Goal: Task Accomplishment & Management: Manage account settings

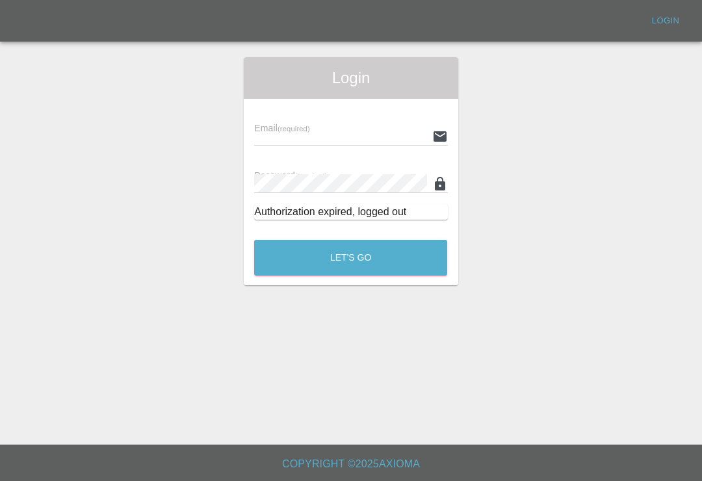
scroll to position [20, 0]
click at [369, 127] on input "text" at bounding box center [340, 136] width 172 height 19
type input "[EMAIL_ADDRESS][DOMAIN_NAME]"
click at [350, 240] on button "Let's Go" at bounding box center [350, 258] width 193 height 36
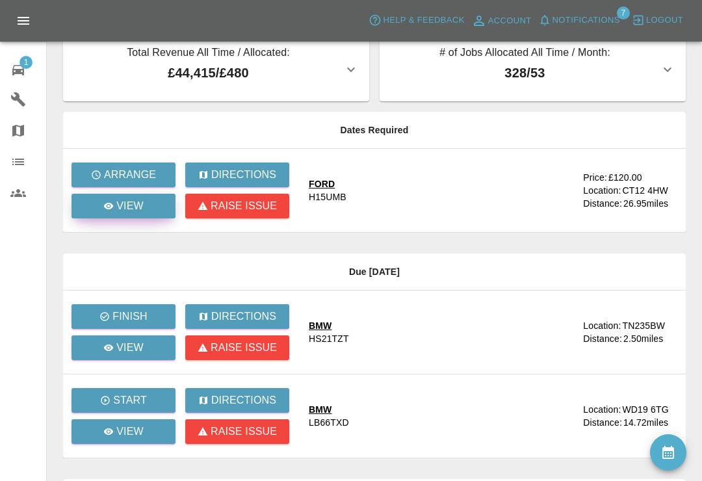
click at [137, 206] on p "View" at bounding box center [129, 206] width 27 height 16
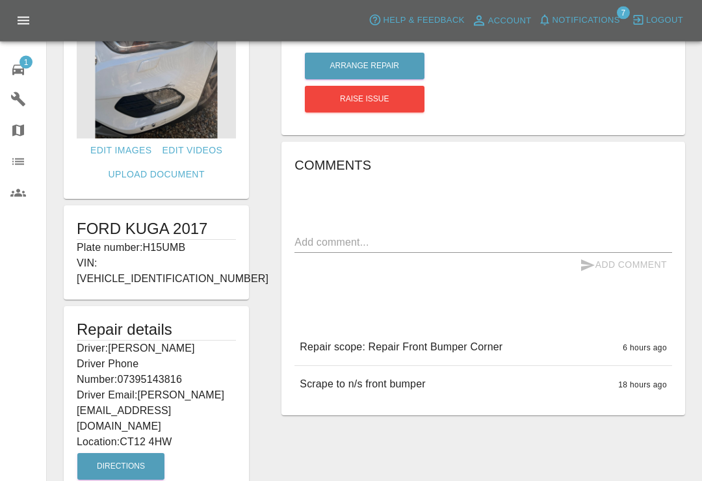
scroll to position [74, 0]
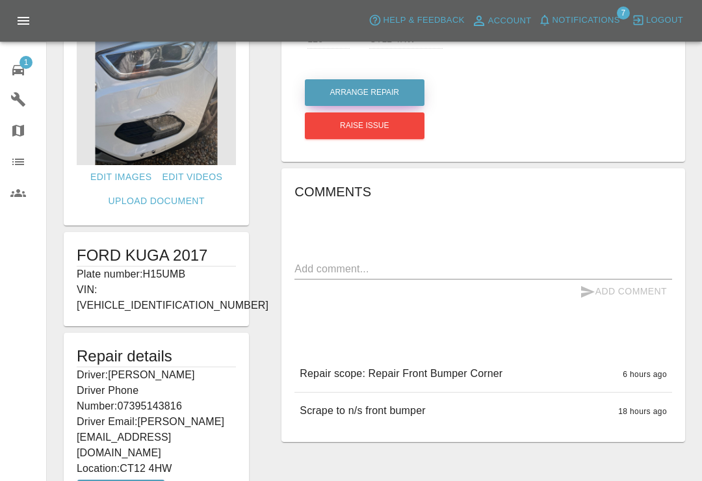
click at [392, 90] on button "Arrange Repair" at bounding box center [365, 92] width 120 height 27
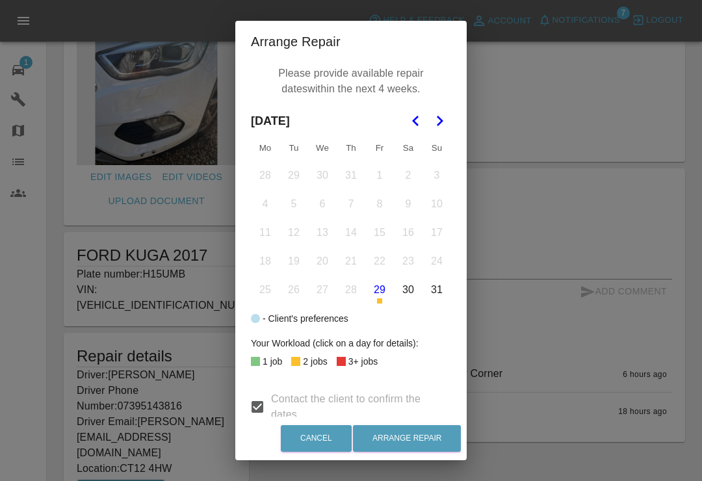
click at [441, 123] on icon "Go to the Next Month" at bounding box center [439, 121] width 16 height 16
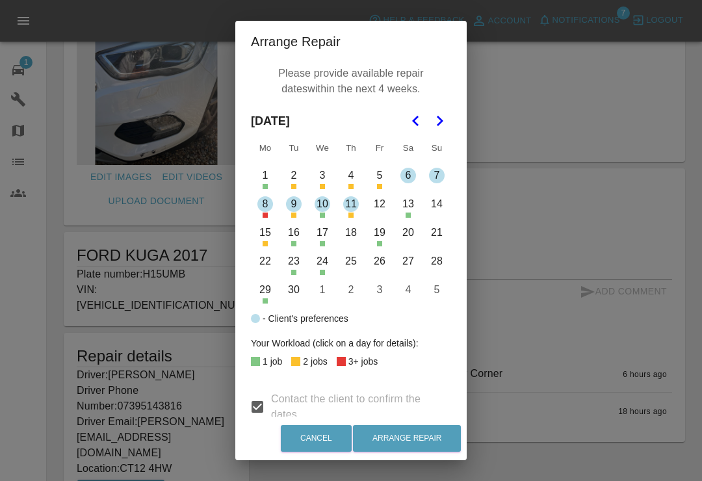
click at [294, 205] on button "9" at bounding box center [293, 203] width 27 height 27
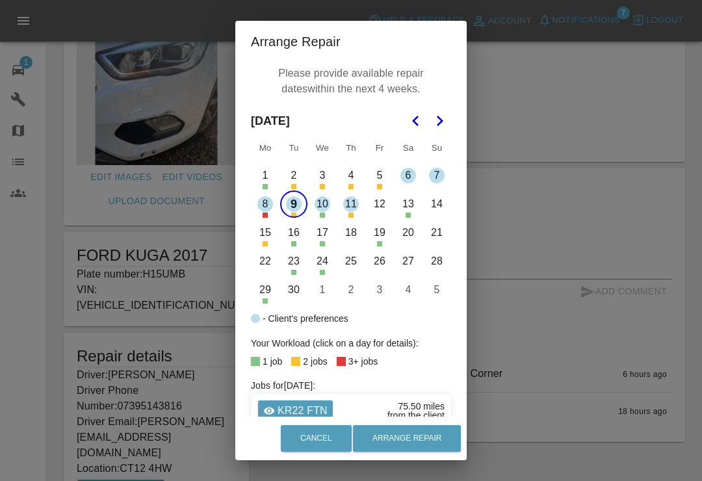
scroll to position [0, 0]
click at [510, 67] on div "Arrange Repair Please provide available repair dates within the next 4 weeks. S…" at bounding box center [351, 240] width 702 height 481
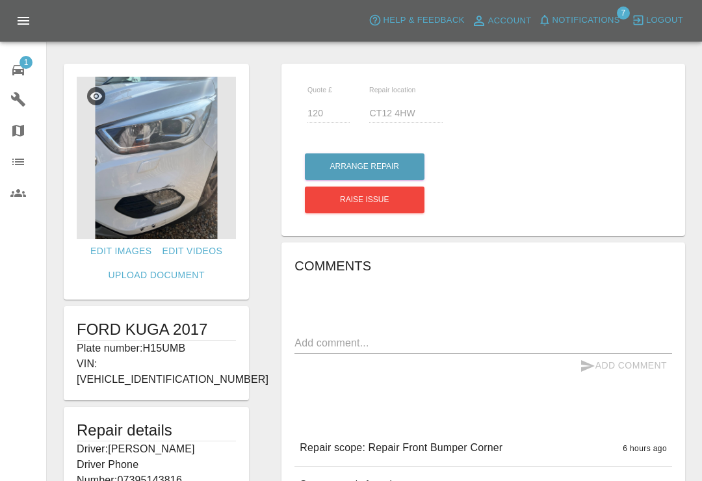
click at [20, 64] on span "1" at bounding box center [25, 62] width 13 height 13
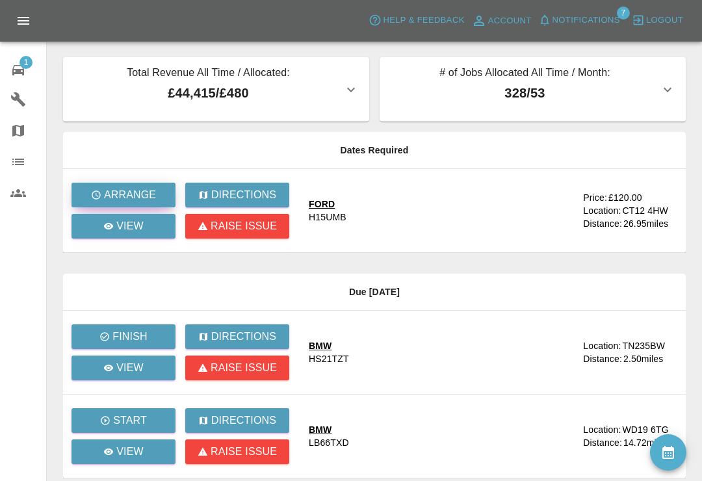
click at [149, 188] on p "Arrange" at bounding box center [130, 195] width 52 height 16
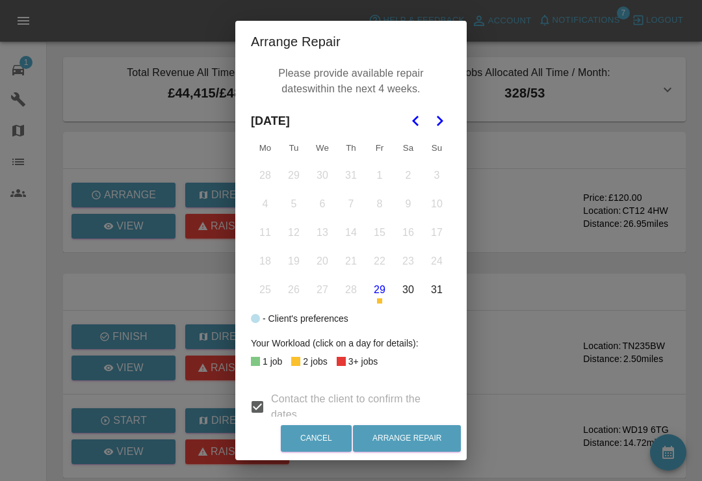
click at [435, 109] on button "Go to the Next Month" at bounding box center [439, 120] width 23 height 23
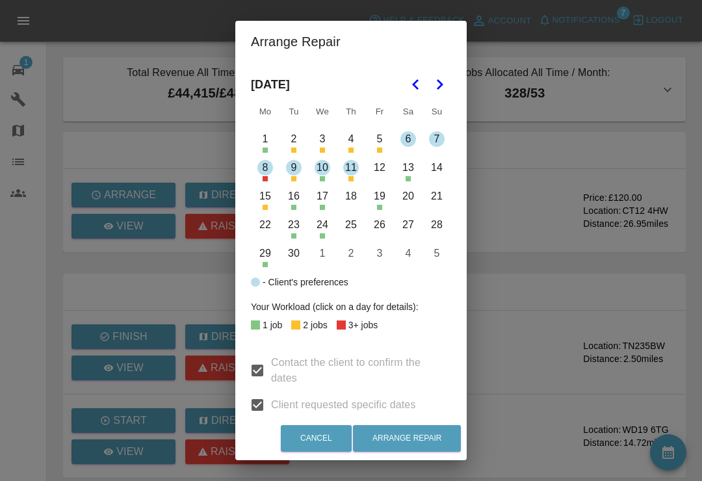
scroll to position [34, 0]
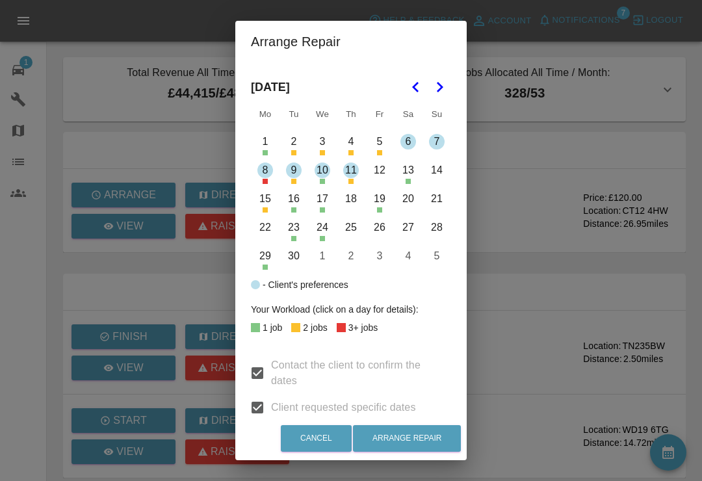
click at [589, 29] on div "Arrange Repair Please provide available repair dates within the next 4 weeks. […" at bounding box center [351, 240] width 702 height 481
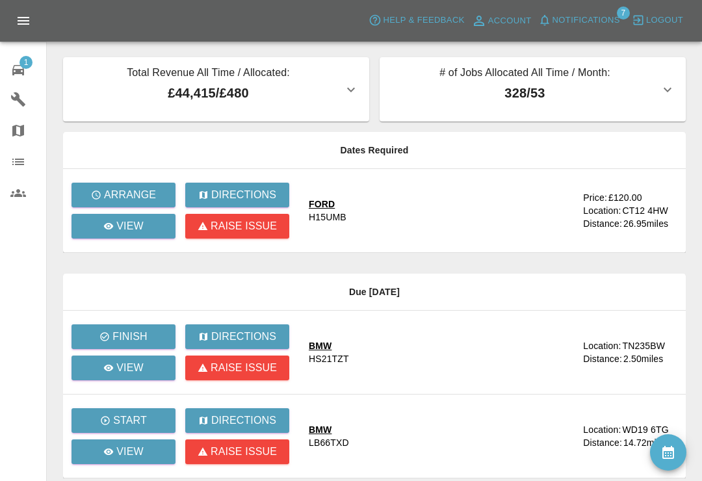
click at [569, 29] on button "Notifications" at bounding box center [579, 20] width 88 height 20
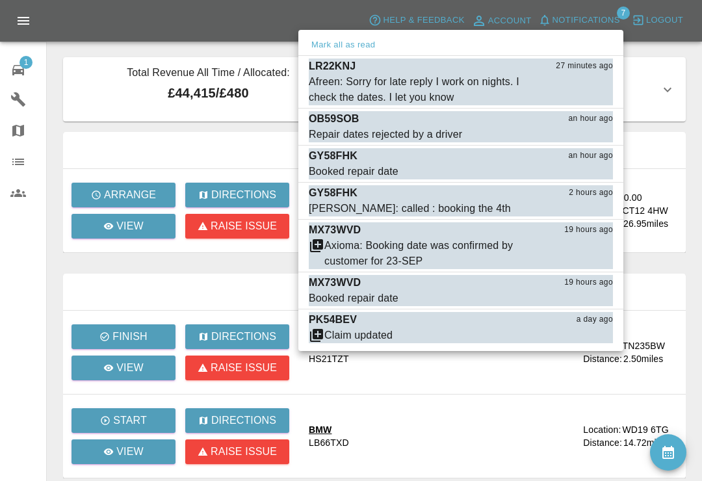
click at [361, 248] on div "Axioma: Booking date was confirmed by customer for 23-SEP" at bounding box center [436, 253] width 224 height 31
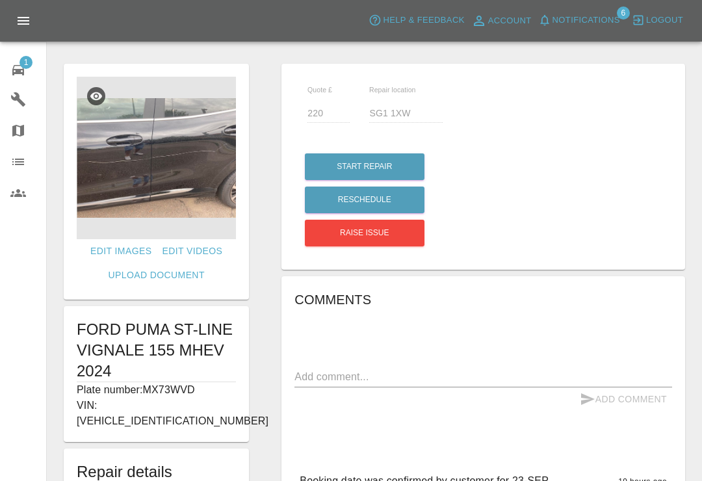
click at [179, 192] on img at bounding box center [156, 158] width 159 height 162
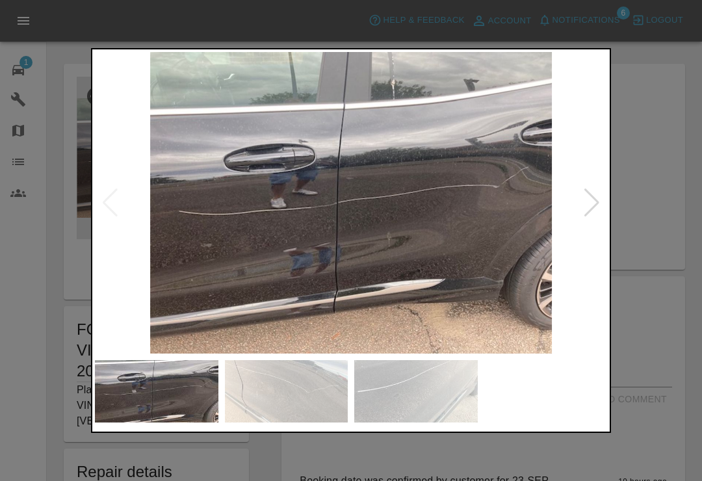
click at [313, 404] on img at bounding box center [286, 391] width 123 height 62
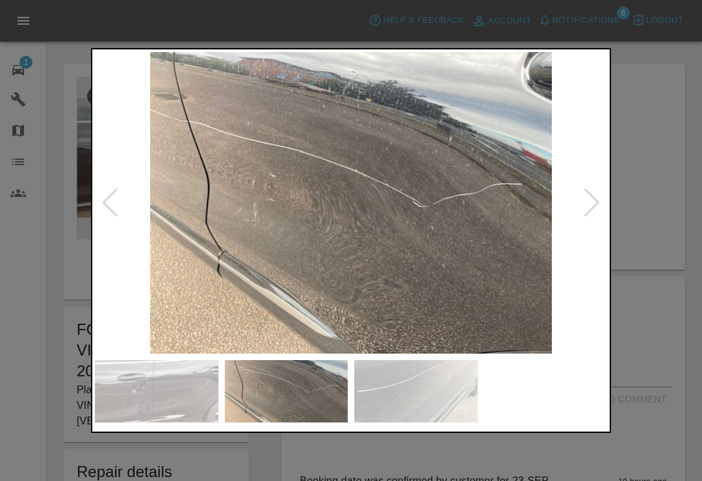
click at [396, 392] on img at bounding box center [415, 391] width 123 height 62
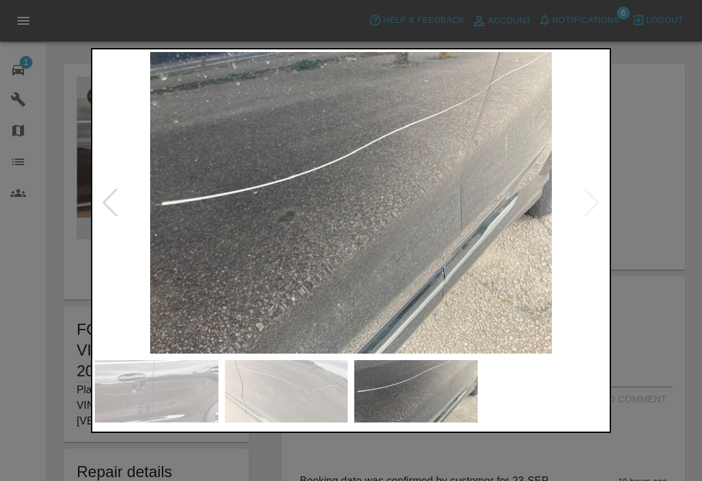
click at [658, 66] on div at bounding box center [351, 240] width 702 height 481
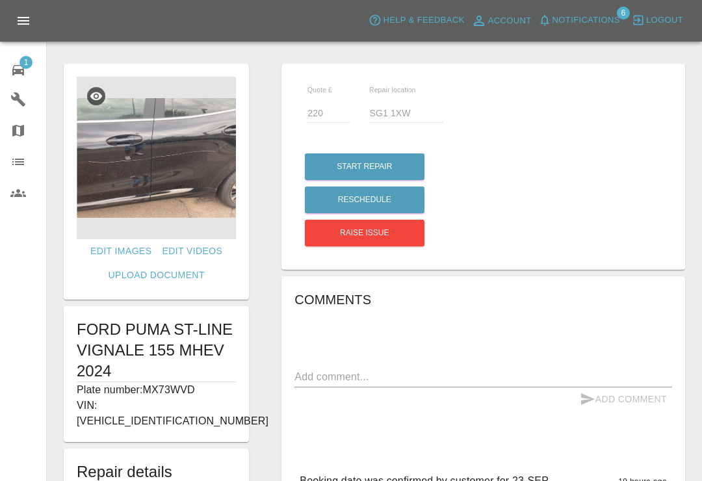
click at [655, 51] on div at bounding box center [374, 37] width 634 height 42
click at [394, 236] on button "Raise issue" at bounding box center [365, 233] width 120 height 27
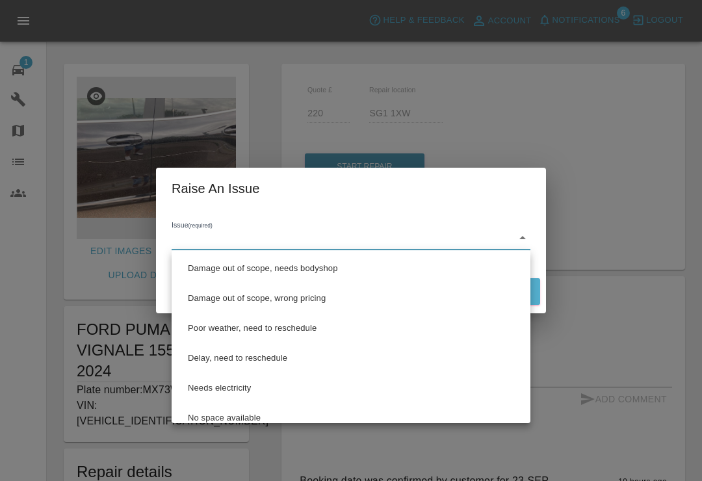
click at [311, 302] on li "Damage out of scope, wrong pricing" at bounding box center [351, 298] width 352 height 30
type input "Damage out of scope, wrong pricing"
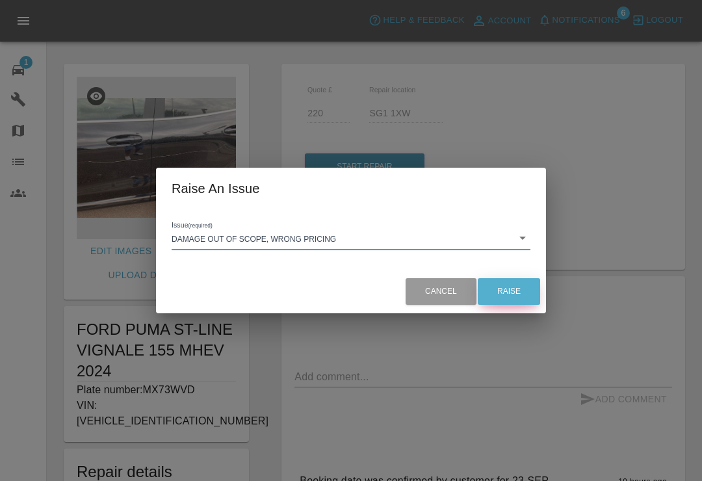
click at [509, 283] on button "Raise" at bounding box center [509, 291] width 62 height 27
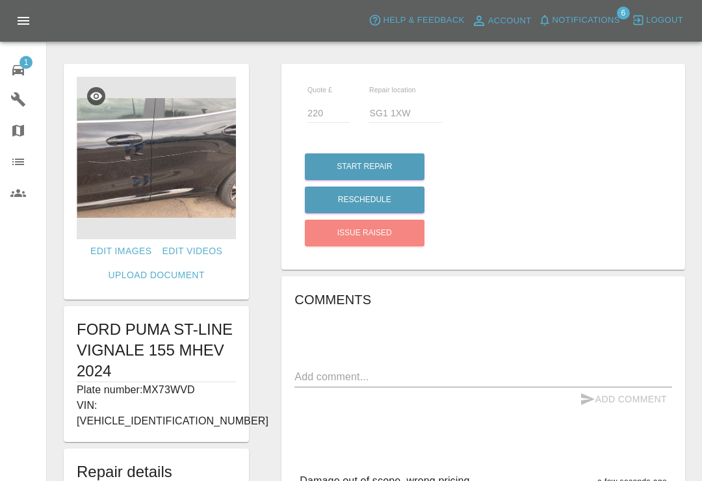
click at [557, 25] on span "Notifications" at bounding box center [586, 20] width 68 height 15
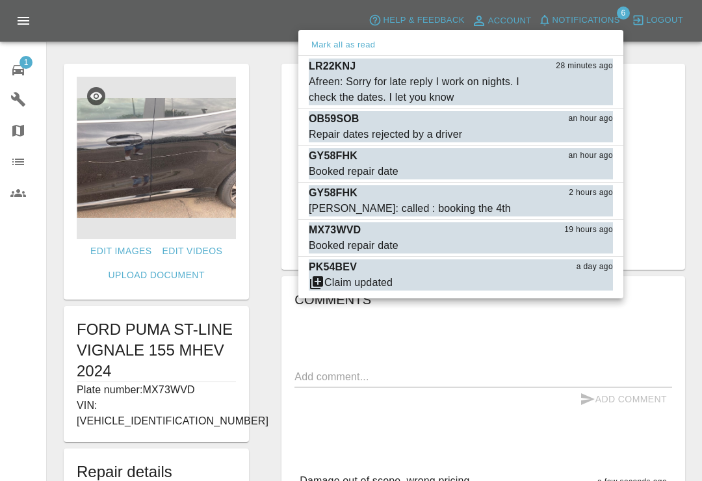
click at [259, 57] on div at bounding box center [351, 240] width 702 height 481
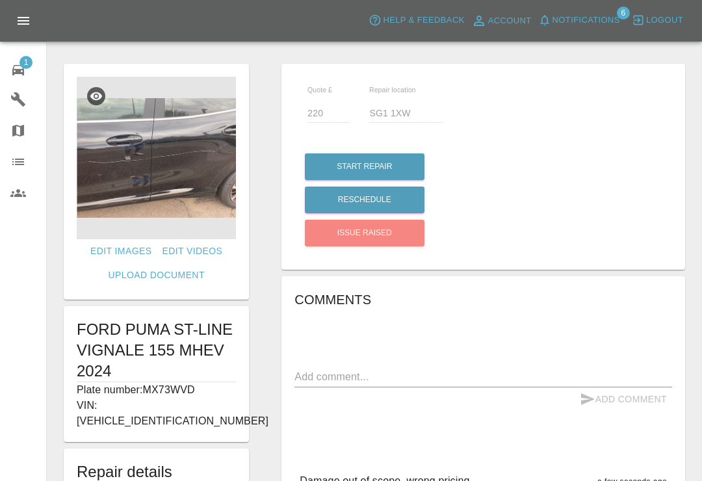
click at [19, 71] on icon at bounding box center [18, 70] width 12 height 10
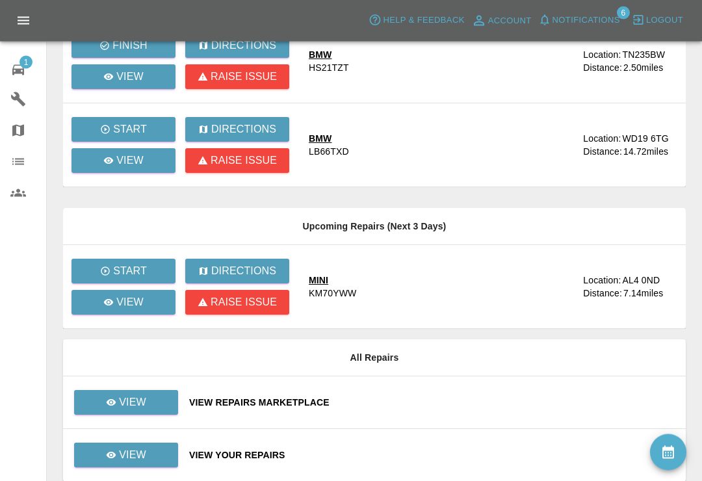
scroll to position [312, 0]
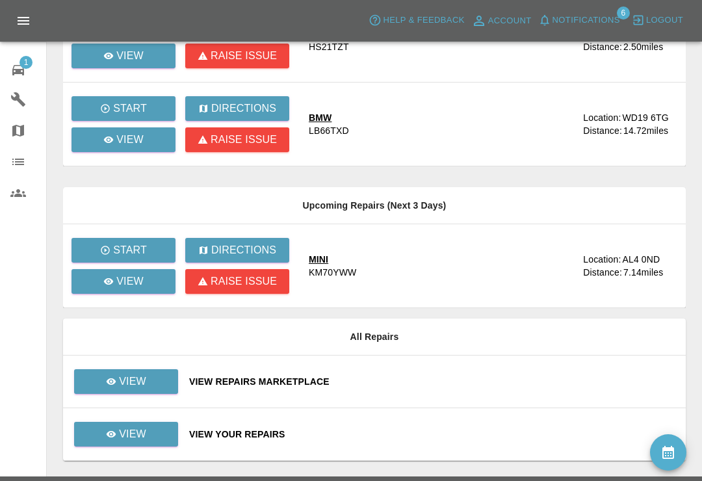
click at [421, 434] on div "View Your Repairs" at bounding box center [432, 434] width 486 height 13
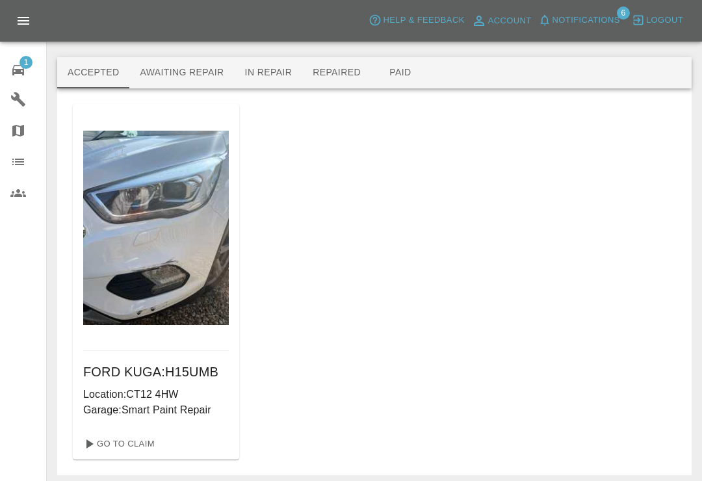
click at [197, 77] on button "Awaiting Repair" at bounding box center [181, 72] width 105 height 31
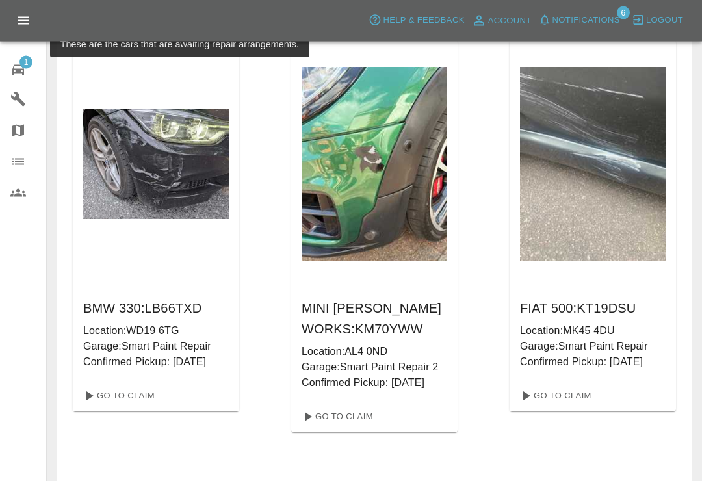
scroll to position [66, 0]
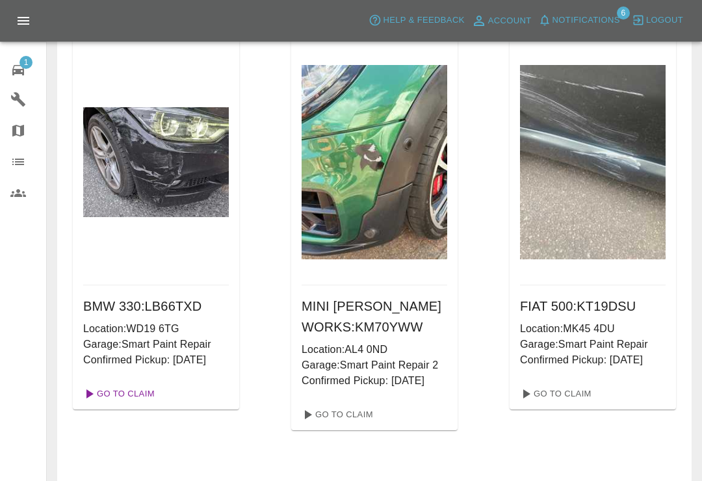
click at [137, 392] on link "Go To Claim" at bounding box center [118, 393] width 80 height 21
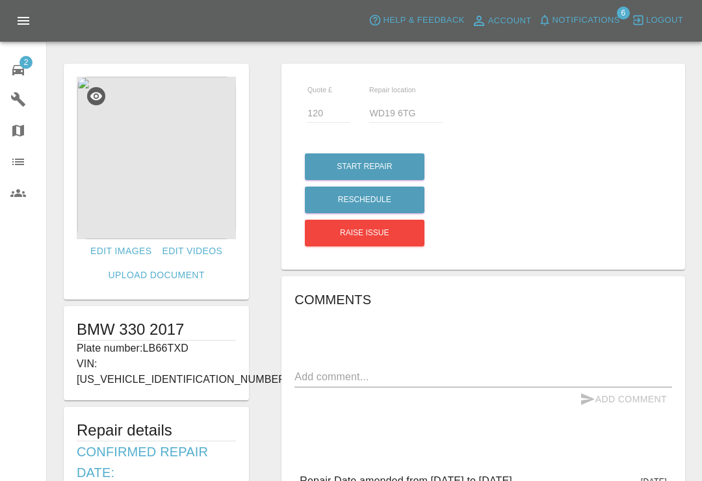
click at [565, 22] on span "Notifications" at bounding box center [586, 20] width 68 height 15
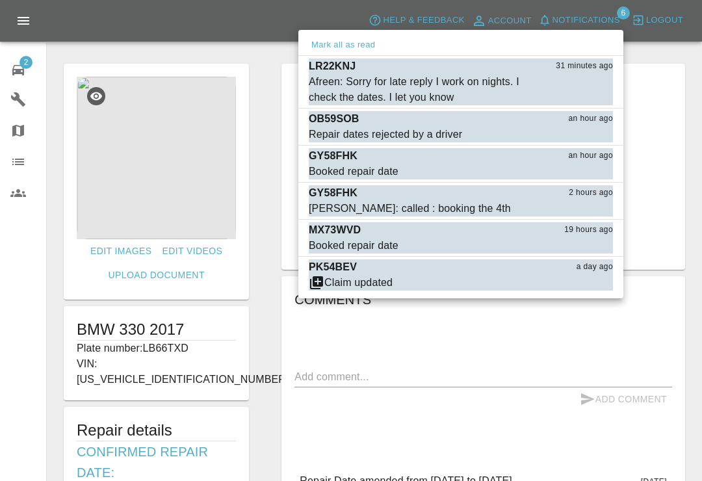
click at [591, 16] on div at bounding box center [351, 240] width 702 height 481
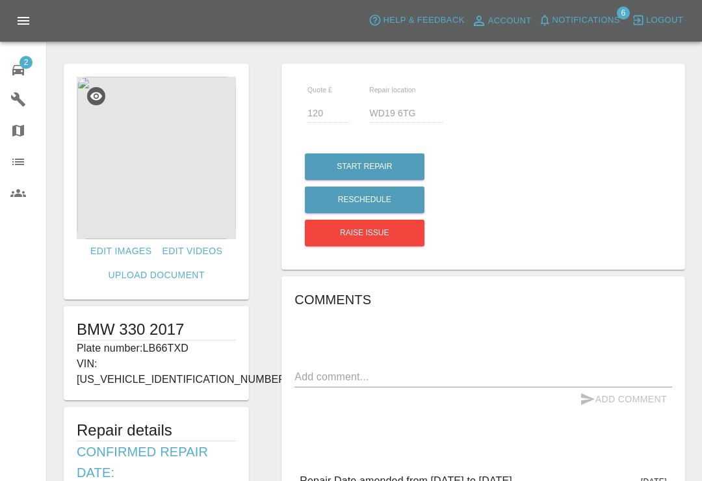
click at [23, 75] on icon at bounding box center [18, 70] width 12 height 10
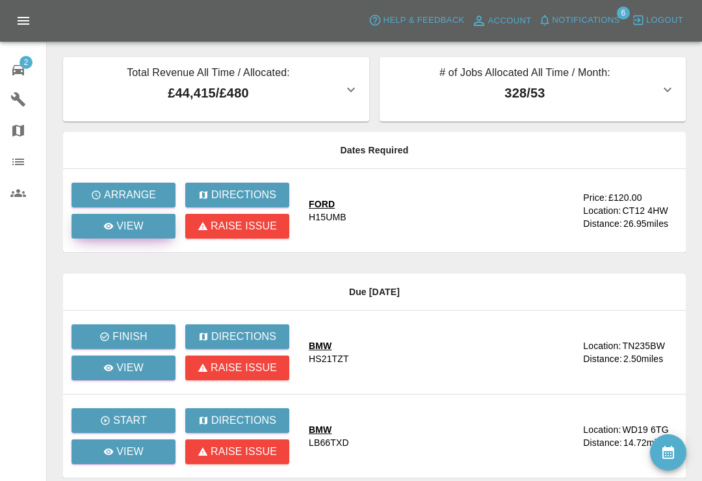
click at [142, 223] on p "View" at bounding box center [129, 226] width 27 height 16
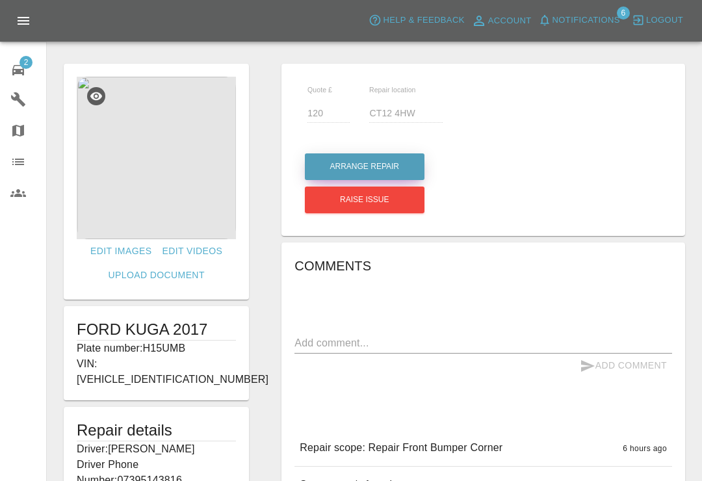
click at [401, 160] on button "Arrange Repair" at bounding box center [365, 166] width 120 height 27
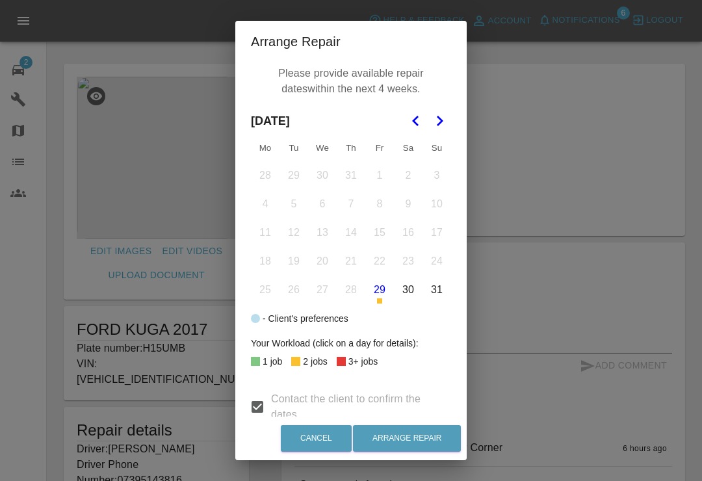
click at [436, 120] on icon "Go to the Next Month" at bounding box center [439, 121] width 16 height 16
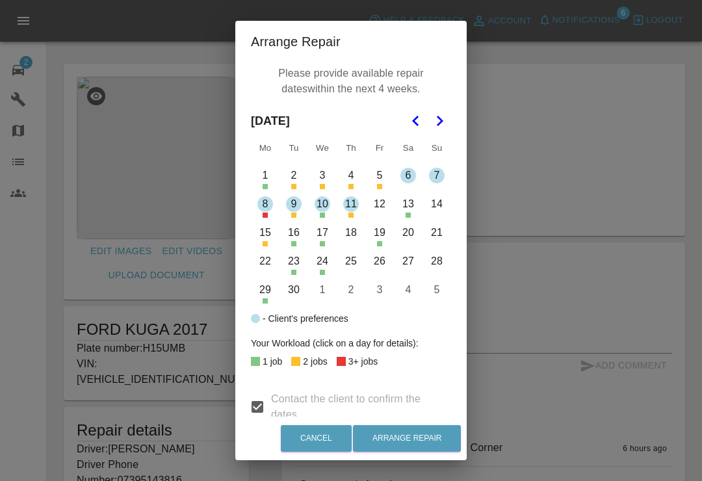
click at [295, 210] on button "9" at bounding box center [293, 203] width 27 height 27
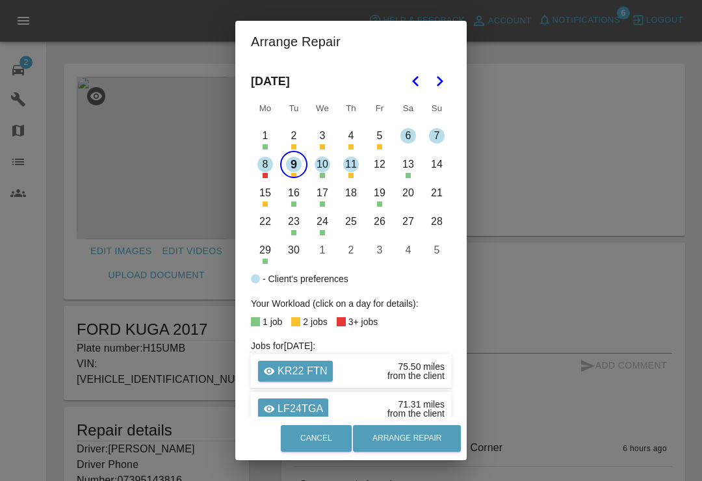
scroll to position [38, 0]
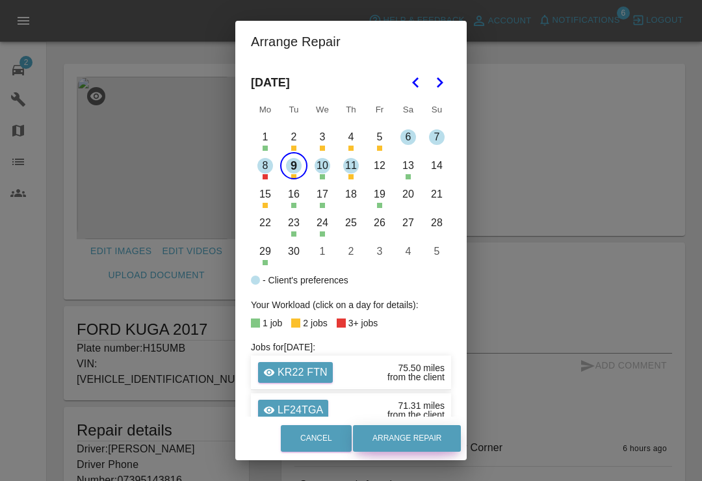
click at [433, 437] on button "Arrange Repair" at bounding box center [407, 438] width 108 height 27
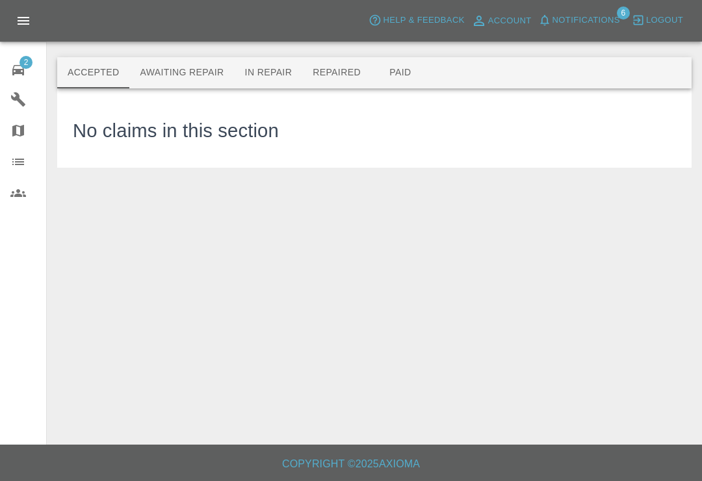
click at [27, 70] on div "2" at bounding box center [28, 68] width 36 height 19
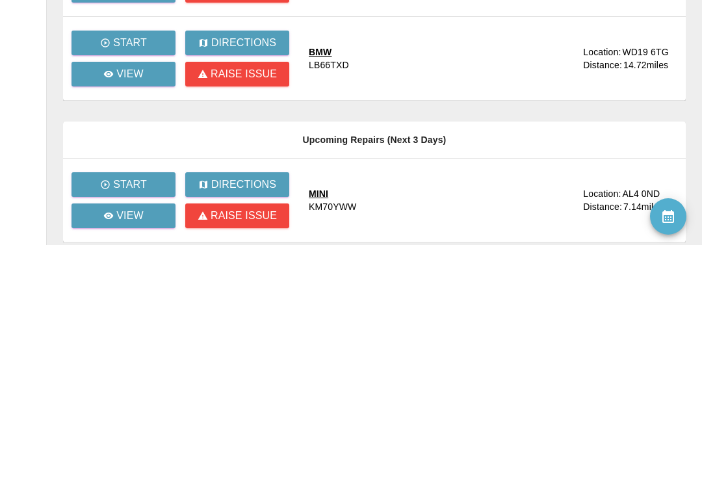
scroll to position [182, 0]
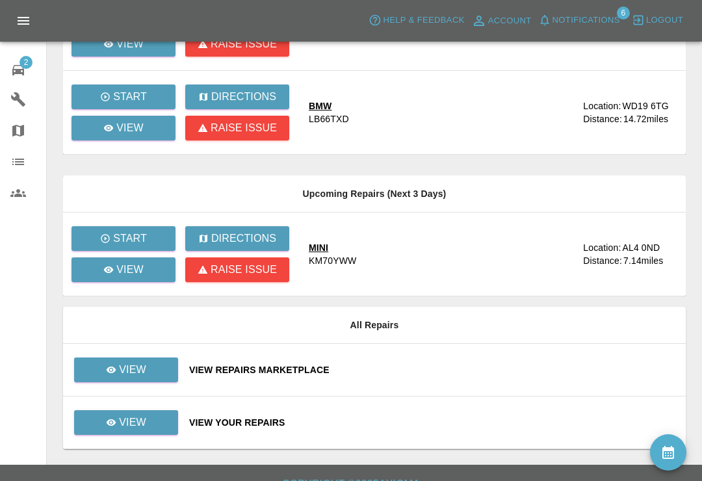
click at [424, 423] on div "View Your Repairs" at bounding box center [432, 422] width 486 height 13
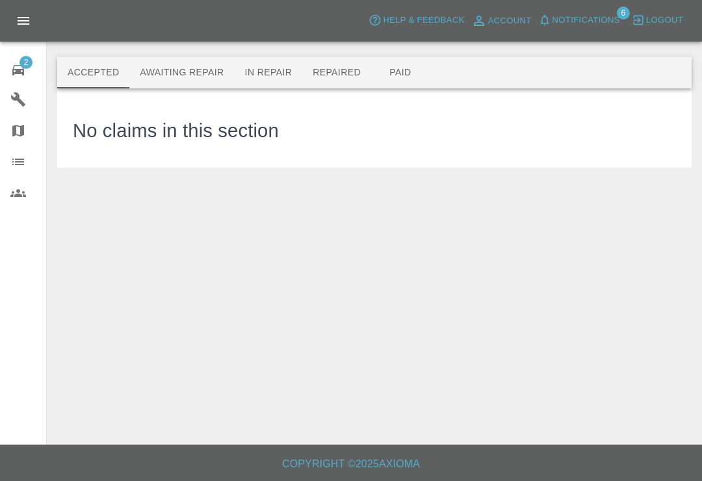
click at [206, 80] on button "Awaiting Repair" at bounding box center [181, 72] width 105 height 31
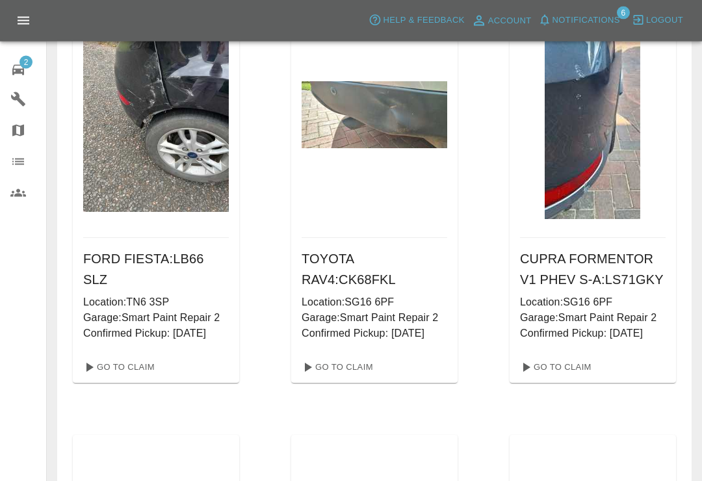
scroll to position [557, 0]
click at [128, 363] on link "Go To Claim" at bounding box center [118, 367] width 80 height 21
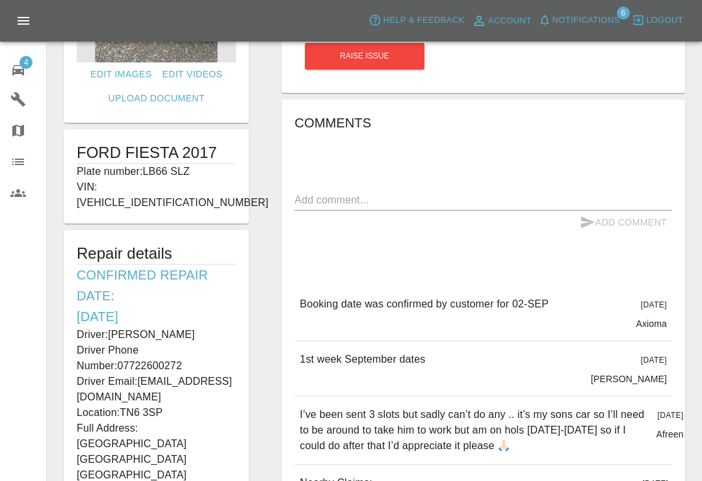
scroll to position [192, 0]
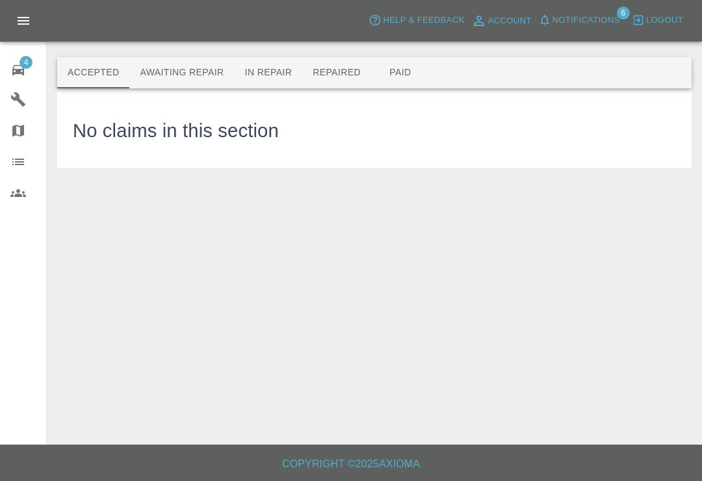
click at [161, 70] on button "Awaiting Repair" at bounding box center [181, 72] width 105 height 31
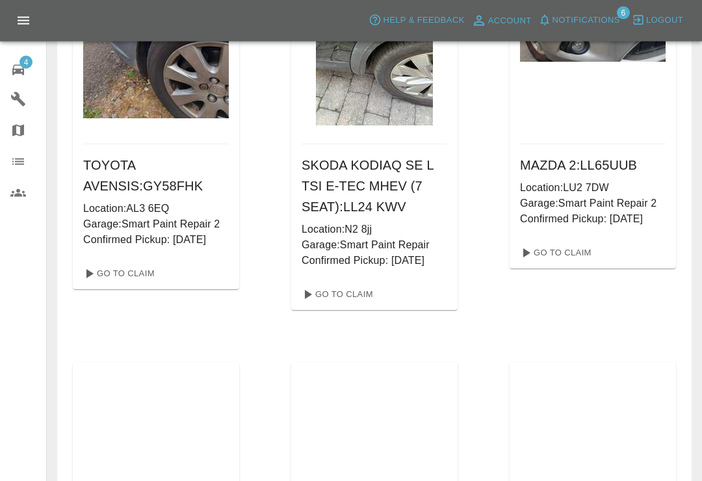
scroll to position [1094, 0]
click at [115, 284] on link "Go To Claim" at bounding box center [118, 273] width 80 height 21
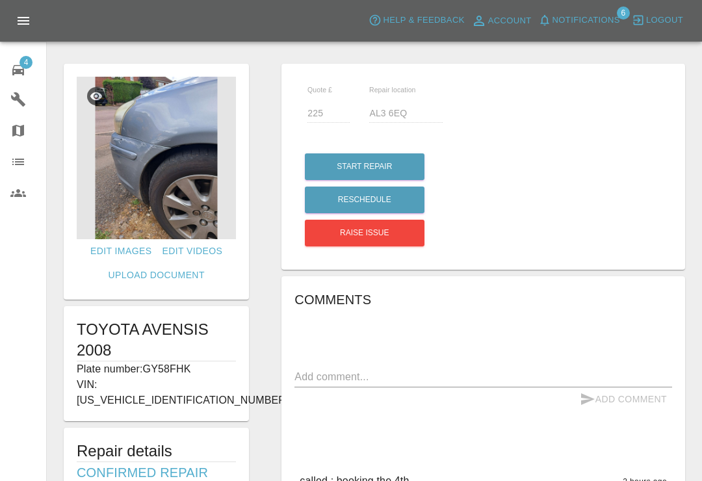
click at [23, 71] on icon at bounding box center [18, 70] width 12 height 10
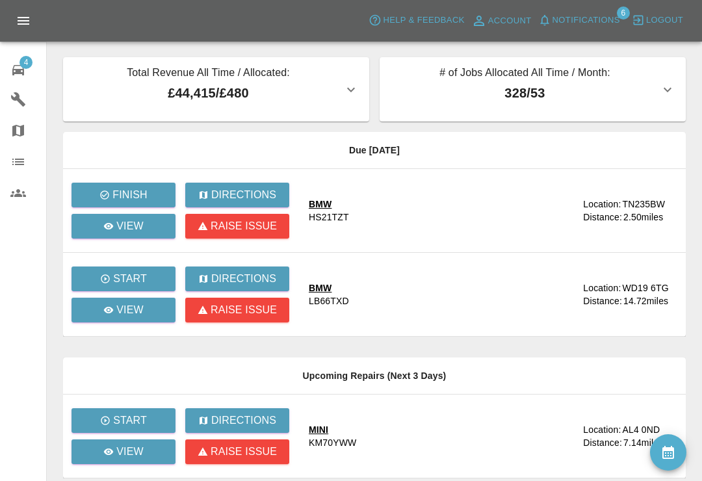
click at [22, 73] on icon at bounding box center [18, 70] width 12 height 10
click at [23, 64] on span "4" at bounding box center [25, 62] width 13 height 13
click at [21, 71] on icon at bounding box center [18, 70] width 12 height 10
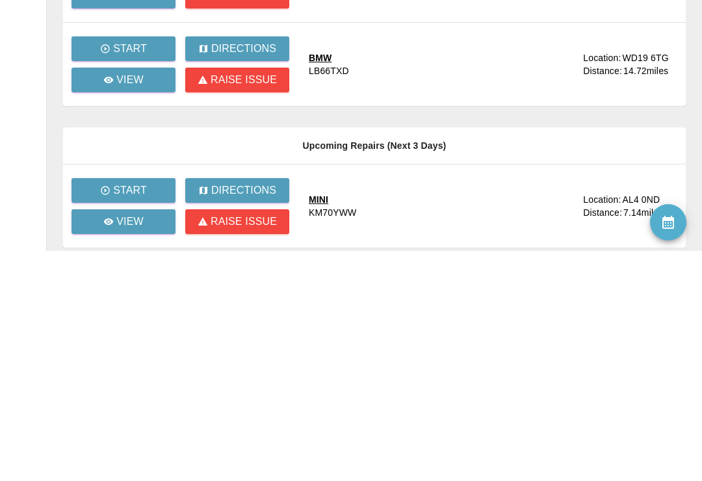
scroll to position [182, 0]
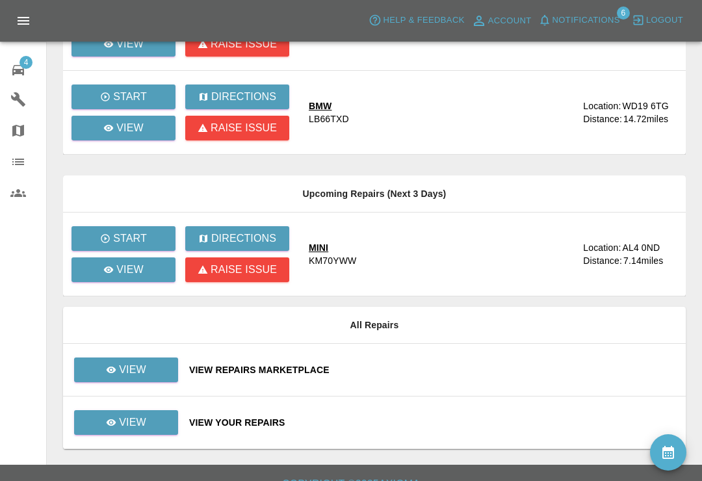
click at [433, 426] on div "View Your Repairs" at bounding box center [432, 422] width 486 height 13
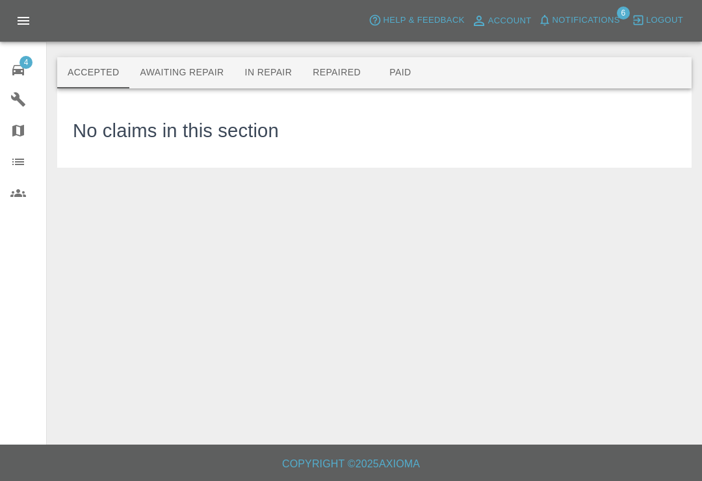
click at [196, 77] on button "Awaiting Repair" at bounding box center [181, 72] width 105 height 31
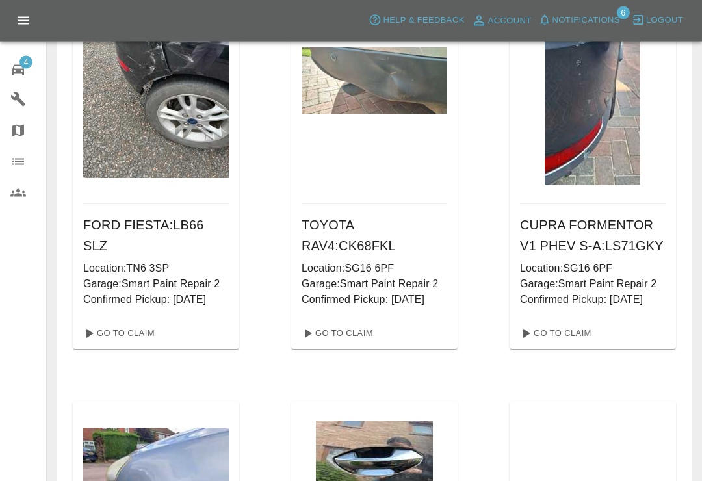
scroll to position [591, 0]
click at [121, 333] on link "Go To Claim" at bounding box center [118, 333] width 80 height 21
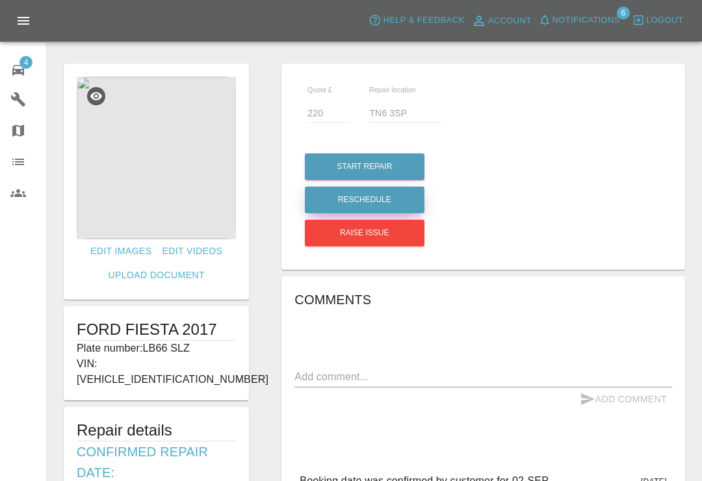
click at [396, 197] on button "Reschedule" at bounding box center [365, 200] width 120 height 27
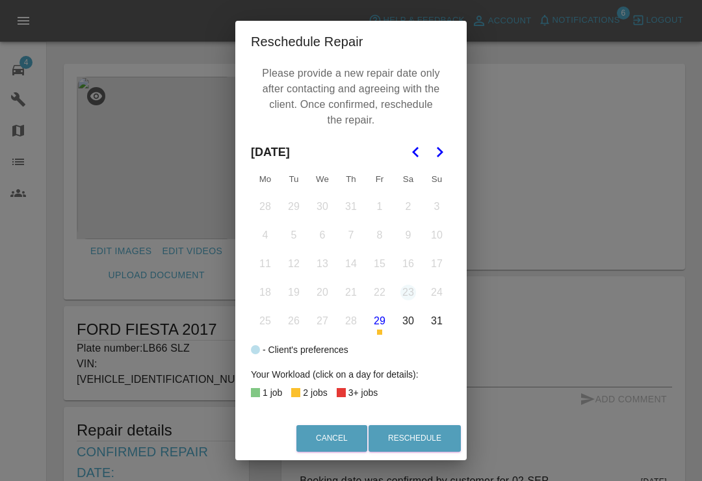
click at [448, 149] on button "Go to the Next Month" at bounding box center [439, 151] width 23 height 23
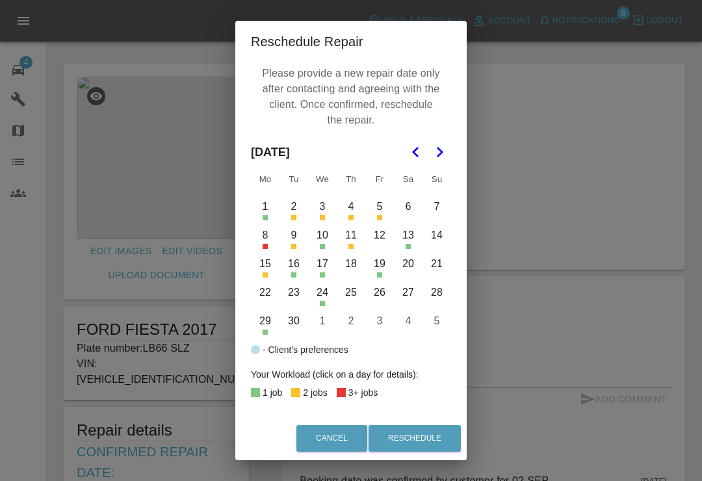
click at [355, 261] on button "18" at bounding box center [350, 263] width 27 height 27
click at [424, 436] on button "Reschedule" at bounding box center [414, 438] width 92 height 27
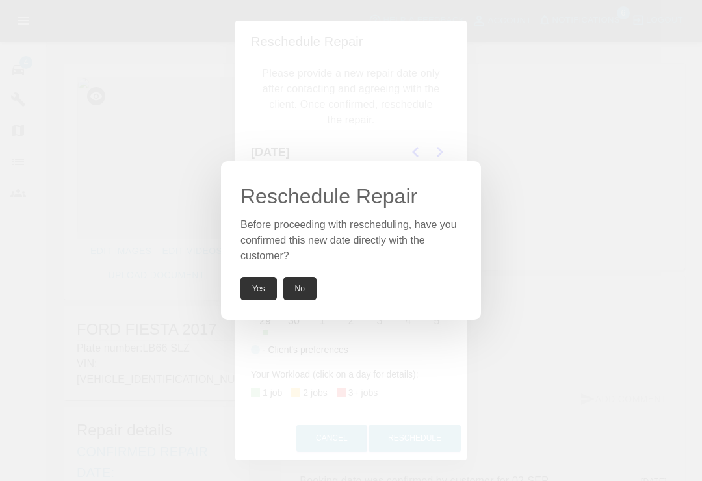
click at [519, 144] on div "Reschedule Repair Before proceeding with rescheduling, have you confirmed this …" at bounding box center [351, 240] width 702 height 481
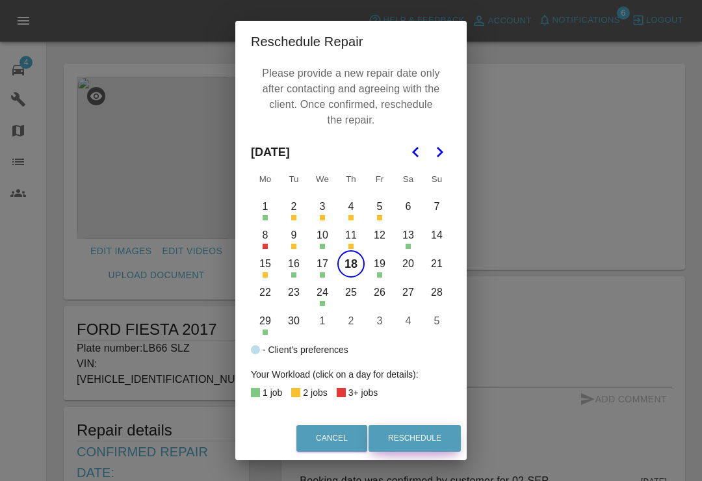
click at [424, 427] on button "Reschedule" at bounding box center [414, 438] width 92 height 27
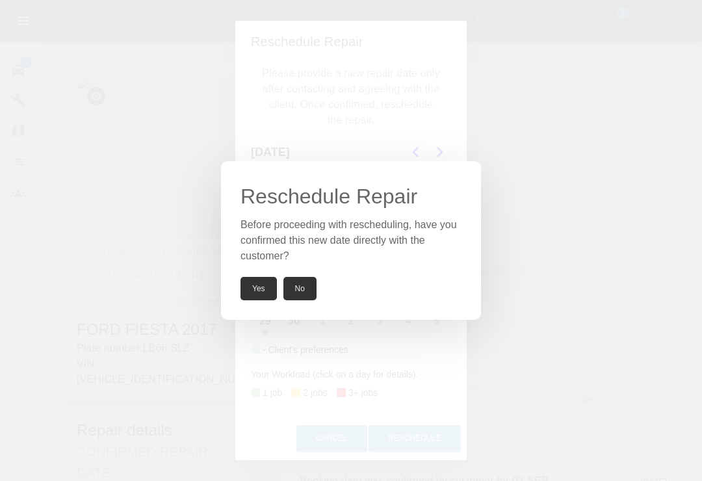
click at [264, 288] on button "Yes" at bounding box center [258, 288] width 36 height 23
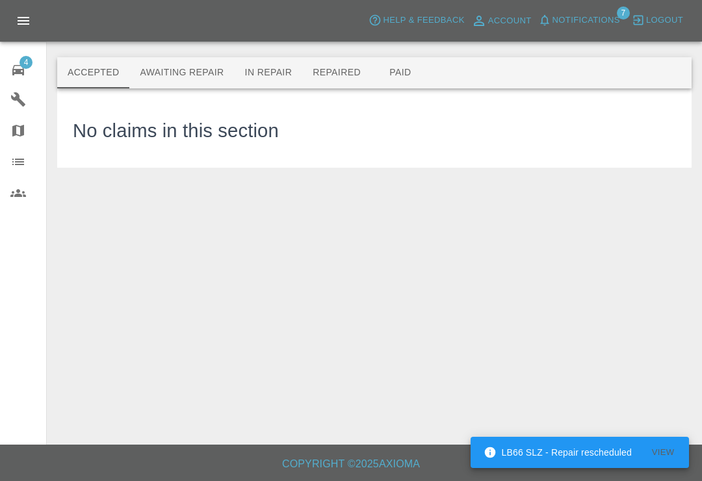
click at [192, 77] on button "Awaiting Repair" at bounding box center [181, 72] width 105 height 31
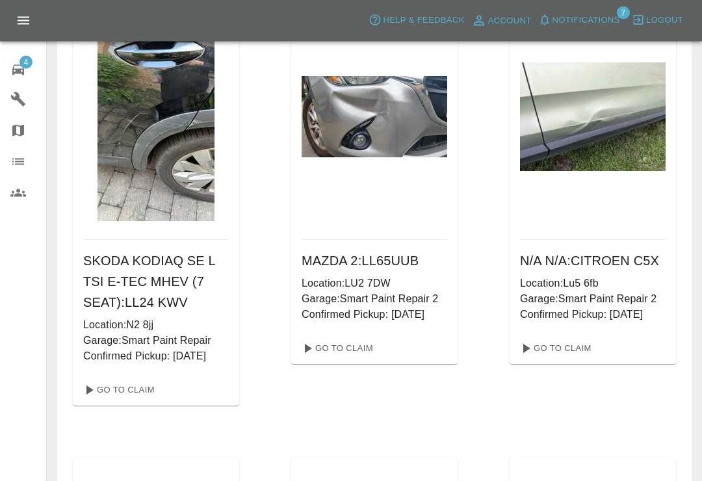
scroll to position [999, 0]
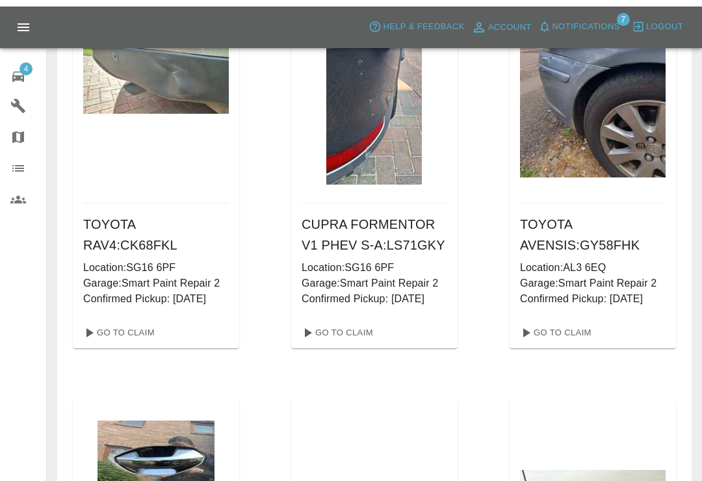
scroll to position [591, 0]
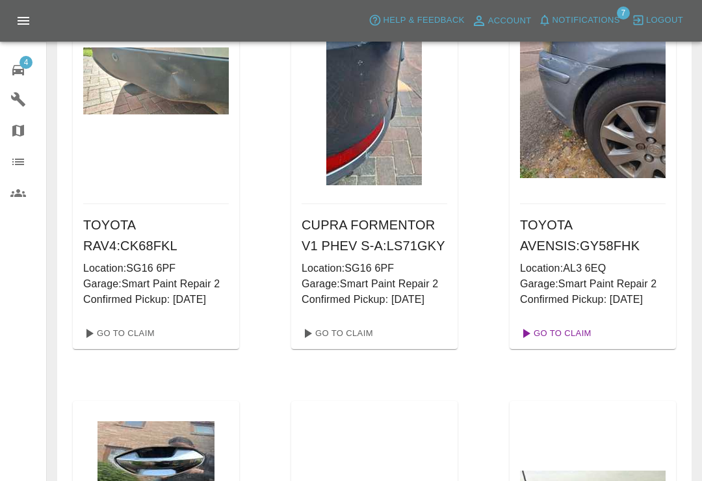
click at [554, 331] on link "Go To Claim" at bounding box center [555, 333] width 80 height 21
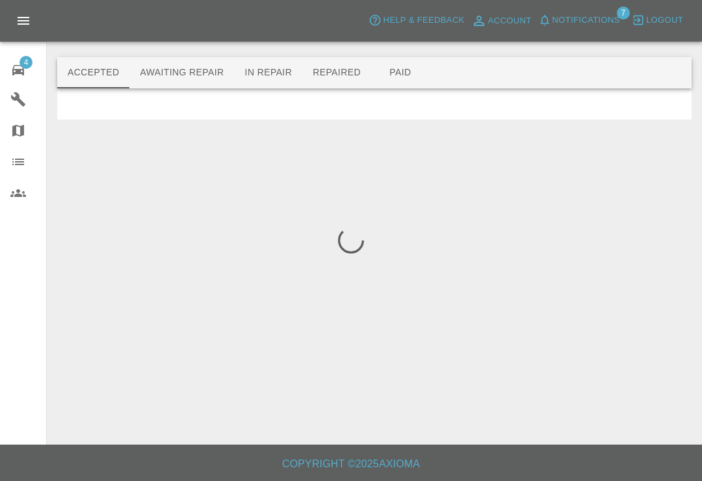
scroll to position [20, 0]
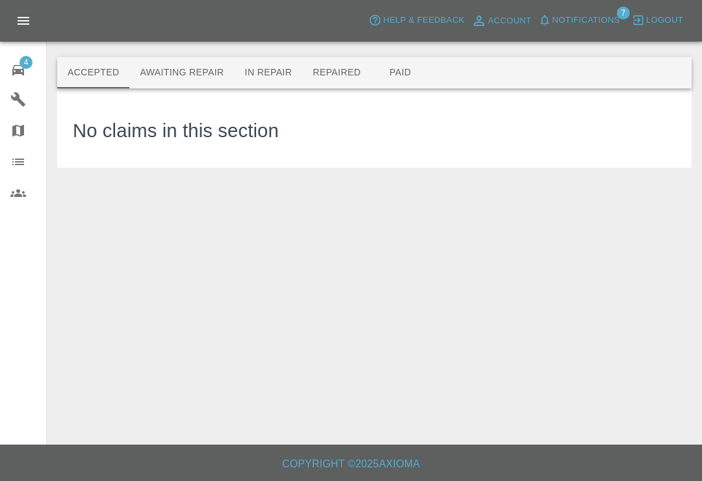
click at [396, 57] on button "Paid" at bounding box center [400, 72] width 58 height 31
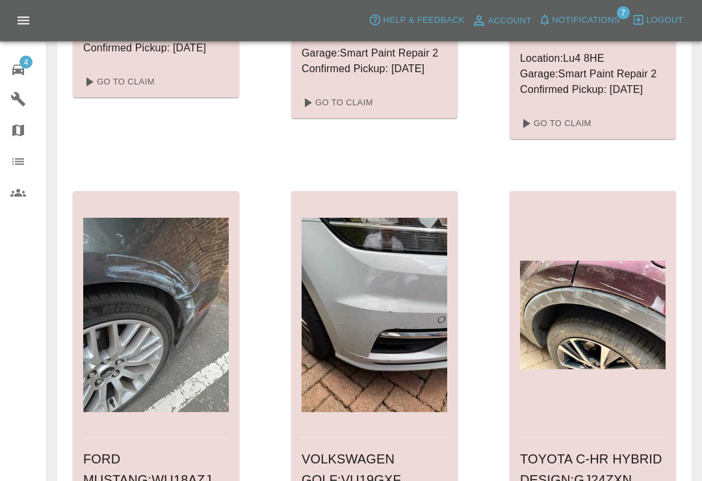
scroll to position [4518, 0]
click at [23, 69] on icon at bounding box center [18, 70] width 12 height 10
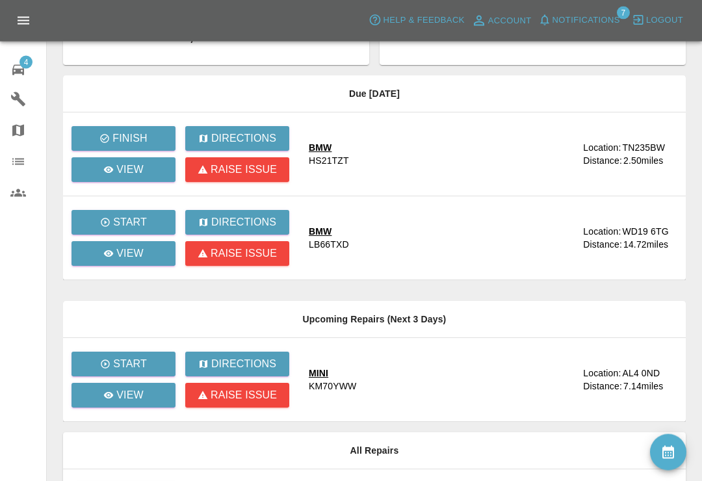
scroll to position [182, 0]
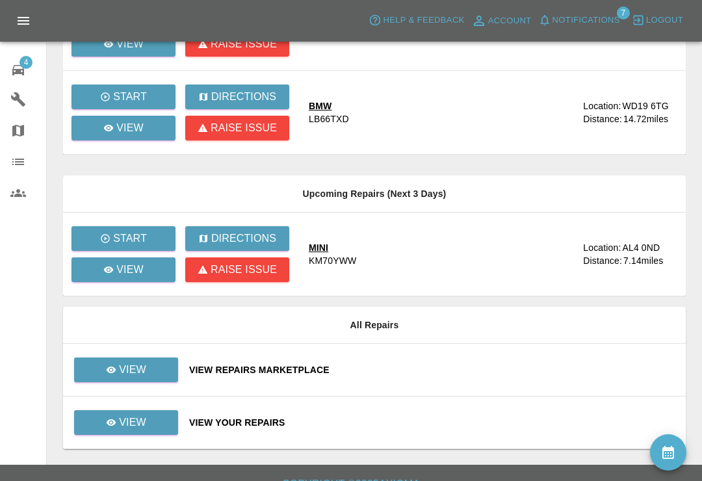
click at [450, 368] on div "View Repairs Marketplace" at bounding box center [432, 369] width 486 height 13
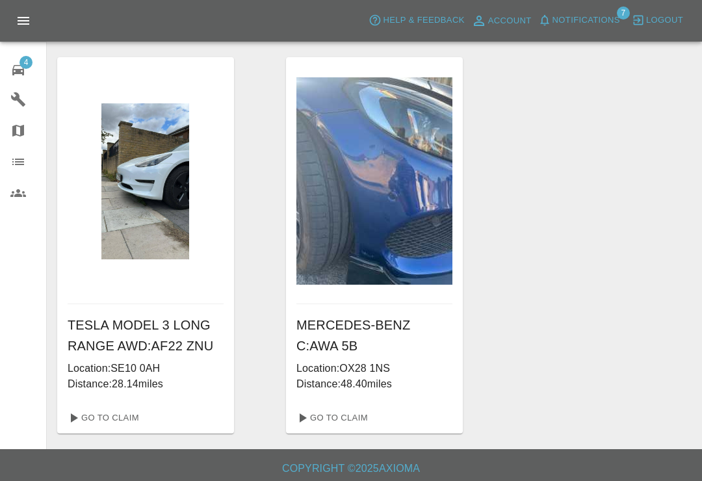
click at [18, 64] on icon at bounding box center [18, 70] width 16 height 16
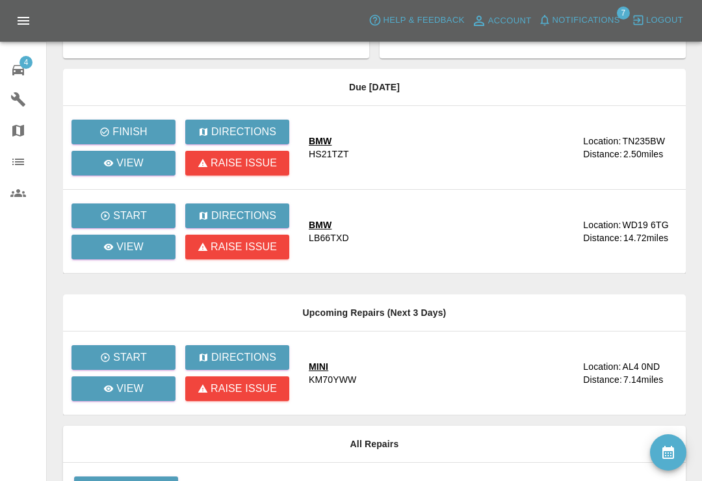
scroll to position [182, 0]
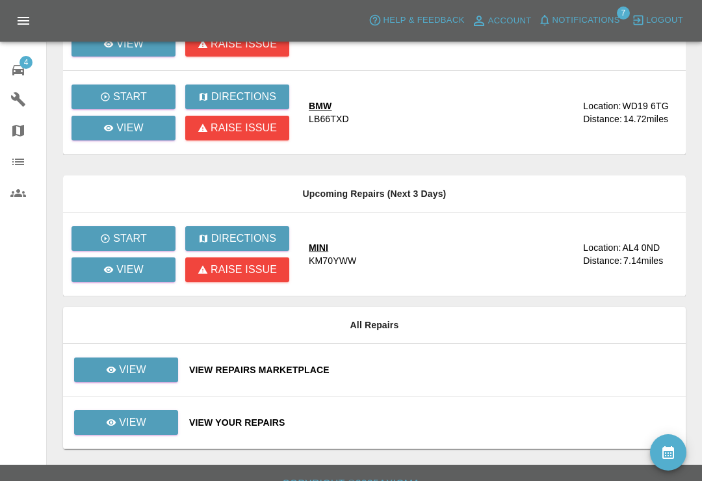
click at [405, 424] on div "View Your Repairs" at bounding box center [432, 422] width 486 height 13
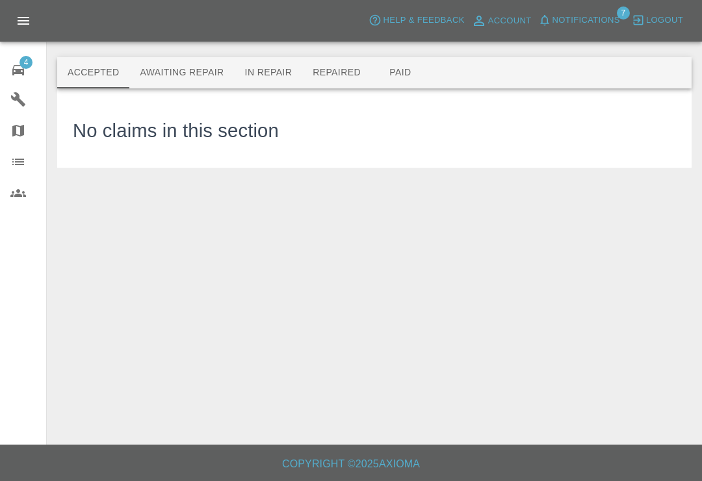
click at [177, 66] on button "Awaiting Repair" at bounding box center [181, 72] width 105 height 31
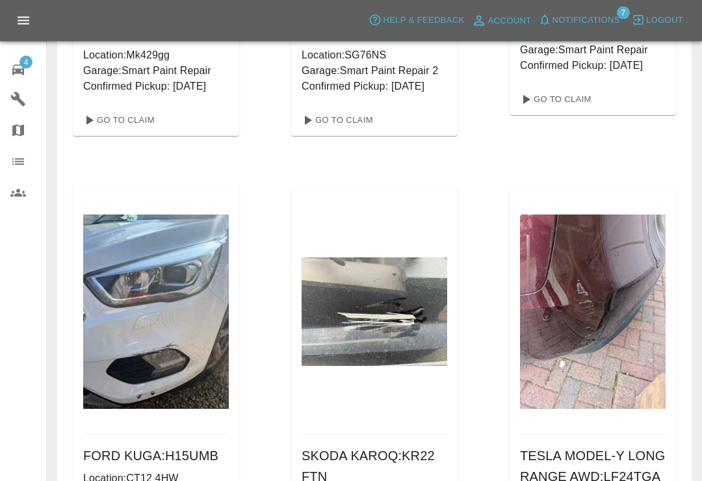
scroll to position [1713, 0]
click at [556, 18] on span "Notifications" at bounding box center [586, 20] width 68 height 15
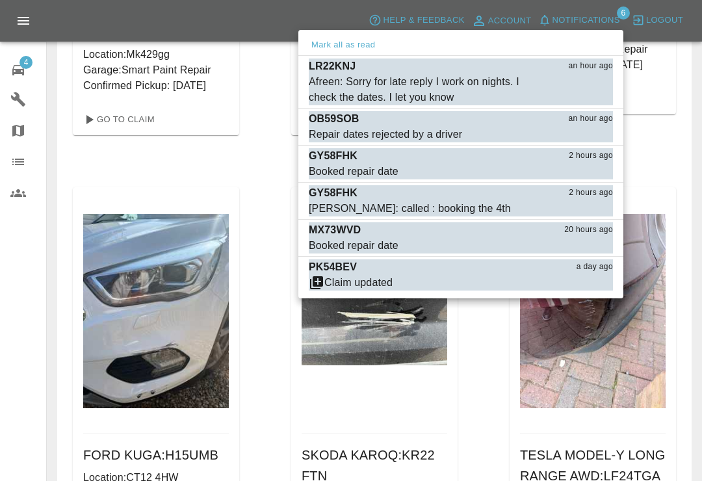
click at [684, 61] on div at bounding box center [351, 240] width 702 height 481
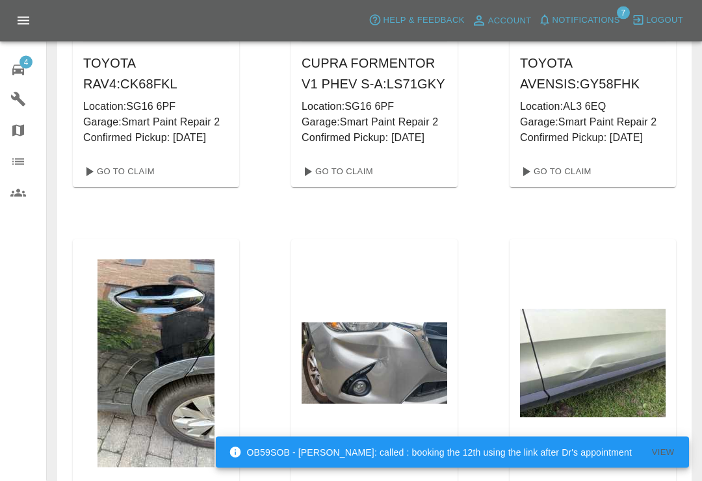
scroll to position [753, 0]
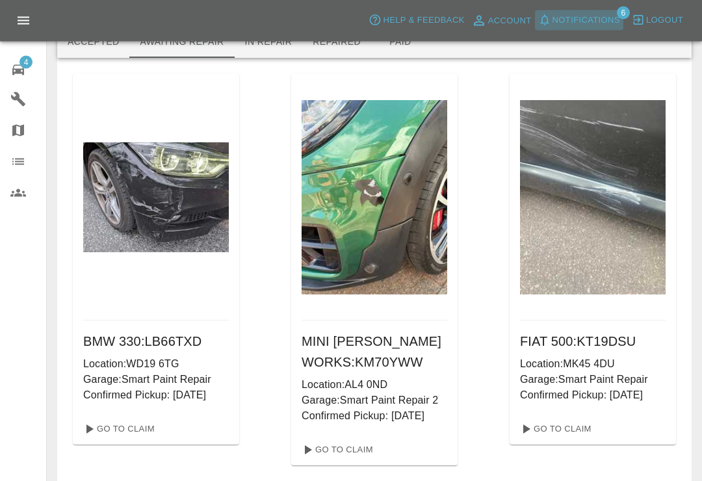
click at [549, 21] on icon "button" at bounding box center [544, 20] width 13 height 13
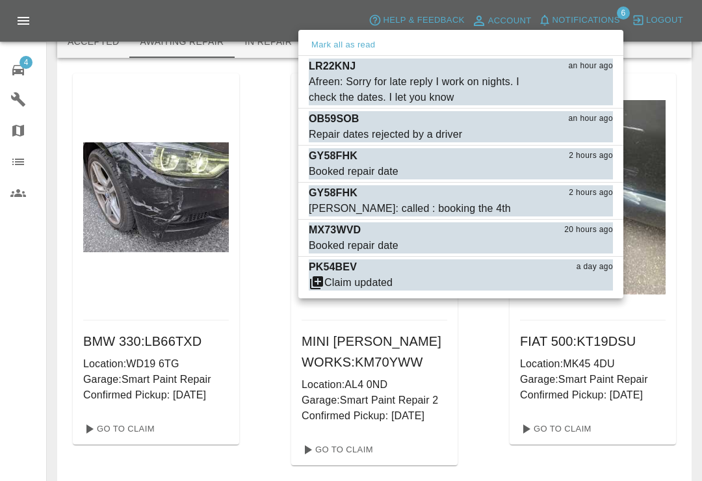
click at [679, 80] on div at bounding box center [351, 240] width 702 height 481
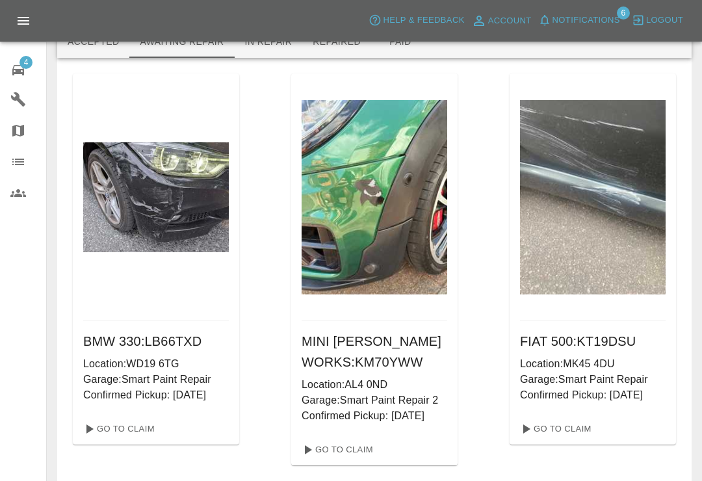
scroll to position [0, 0]
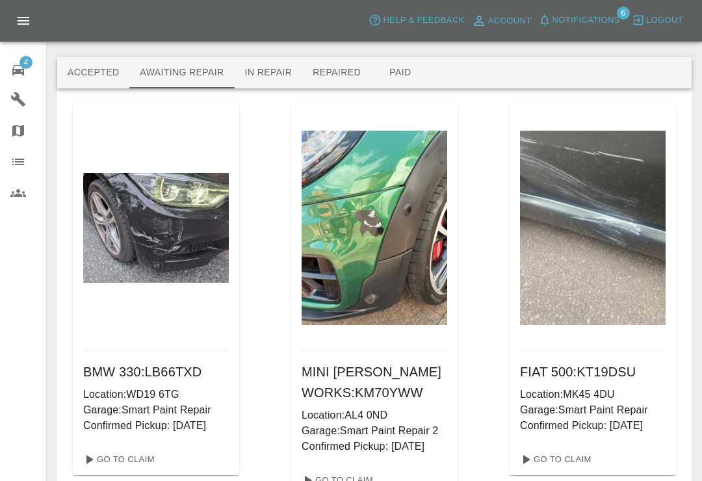
click at [25, 66] on span "4" at bounding box center [25, 62] width 13 height 13
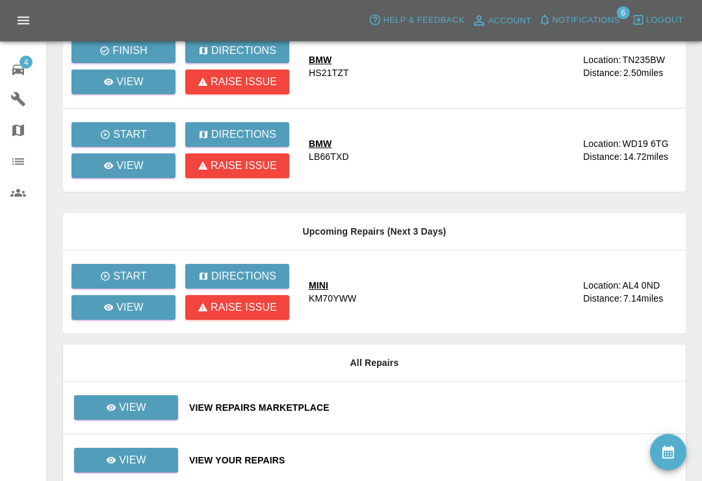
scroll to position [182, 0]
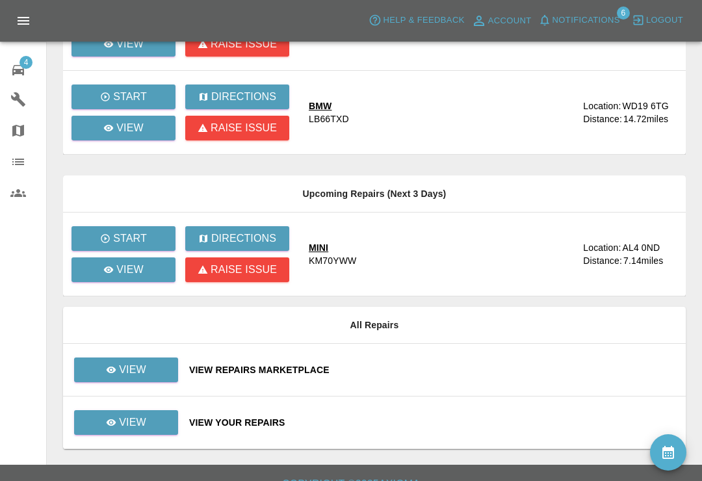
click at [416, 422] on div "View Your Repairs" at bounding box center [432, 422] width 486 height 13
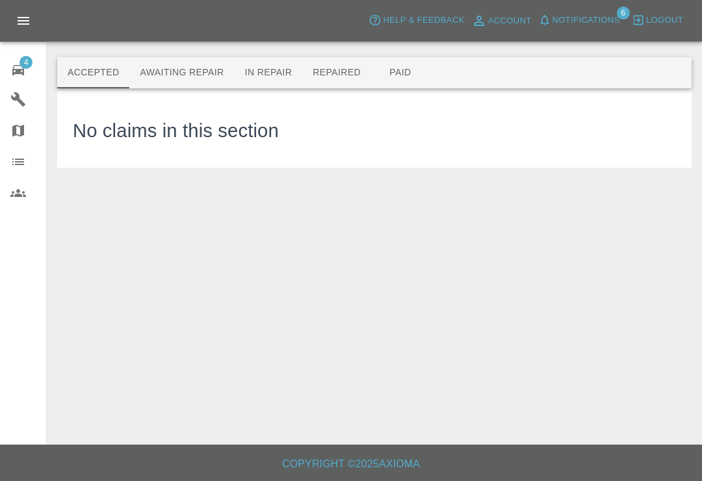
click at [209, 79] on button "Awaiting Repair" at bounding box center [181, 72] width 105 height 31
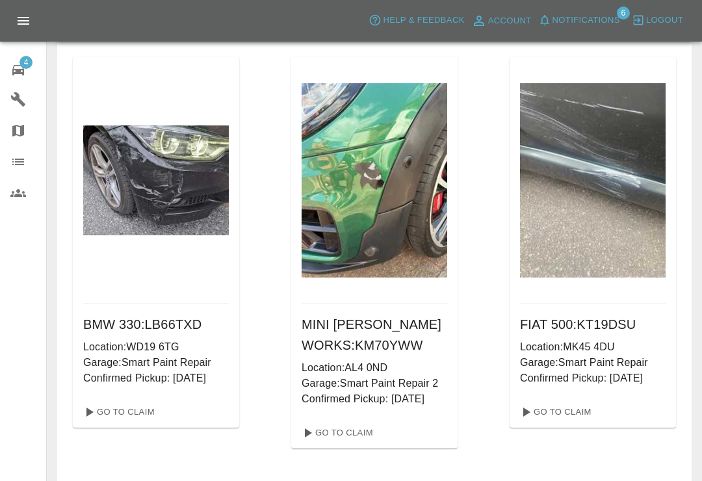
scroll to position [47, 0]
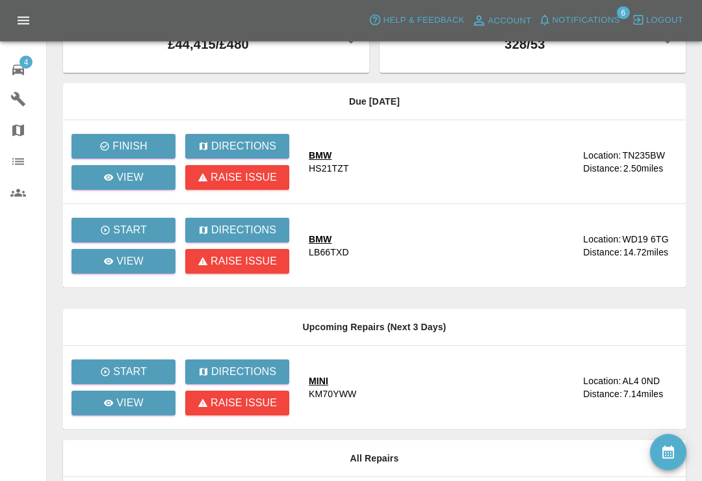
scroll to position [49, 0]
click at [140, 147] on p "Finish" at bounding box center [129, 146] width 34 height 16
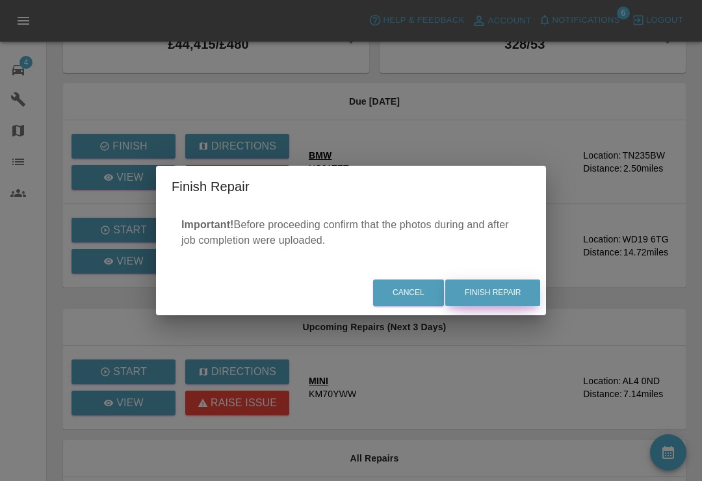
click at [503, 306] on button "Finish Repair" at bounding box center [492, 292] width 95 height 27
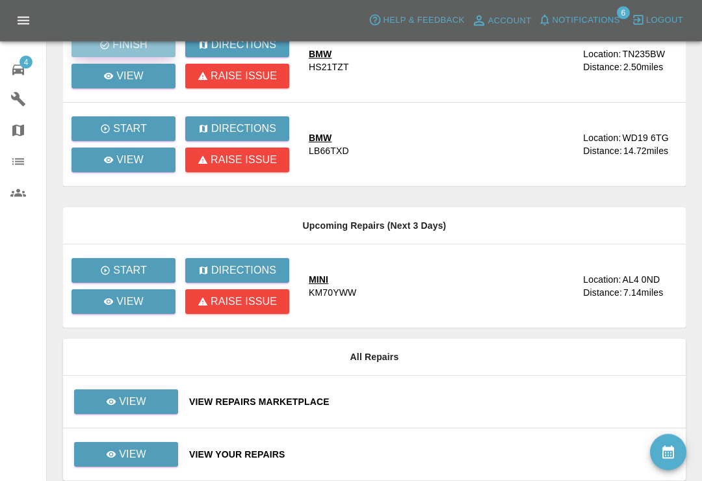
scroll to position [182, 0]
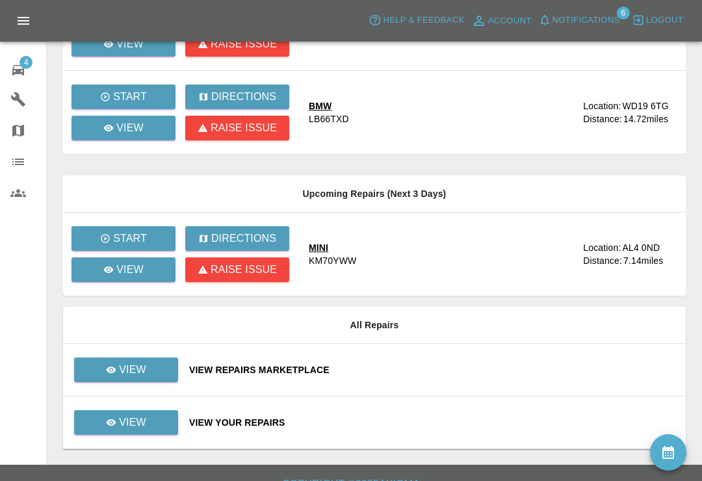
click at [396, 423] on div "View Your Repairs" at bounding box center [432, 422] width 486 height 13
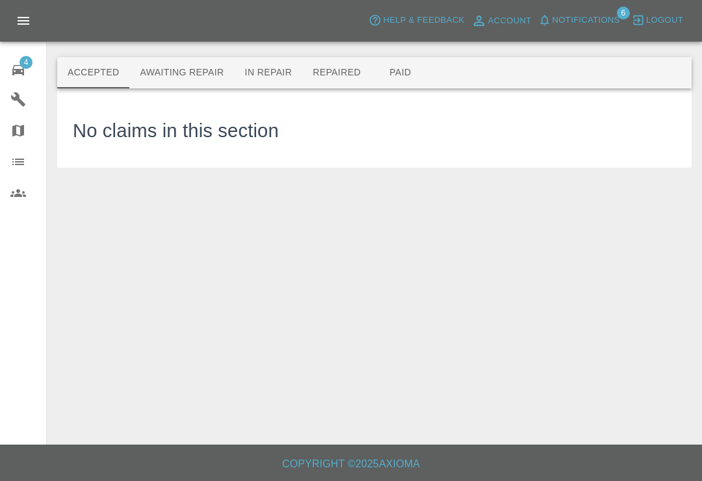
click at [202, 68] on button "Awaiting Repair" at bounding box center [181, 72] width 105 height 31
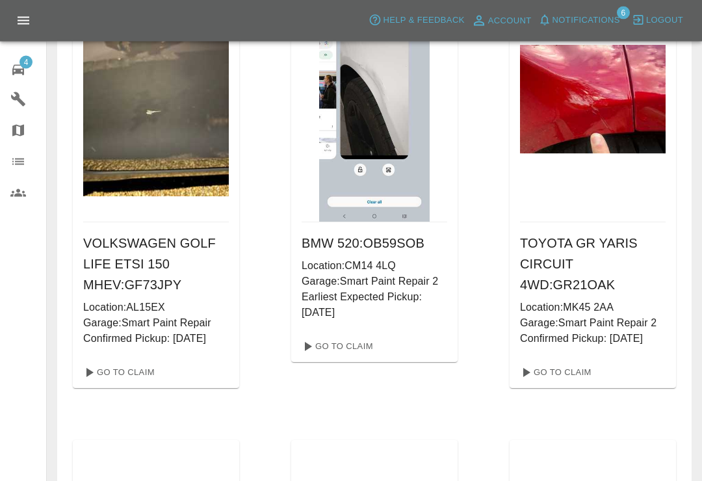
scroll to position [2870, 0]
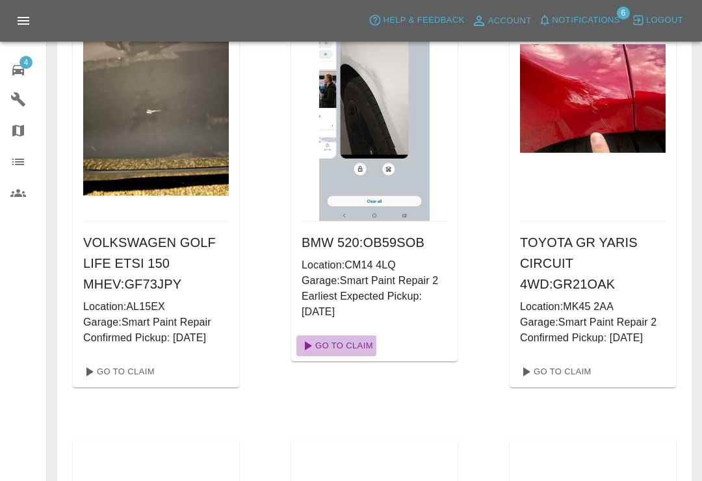
click at [327, 356] on link "Go To Claim" at bounding box center [336, 345] width 80 height 21
